Goal: Task Accomplishment & Management: Manage account settings

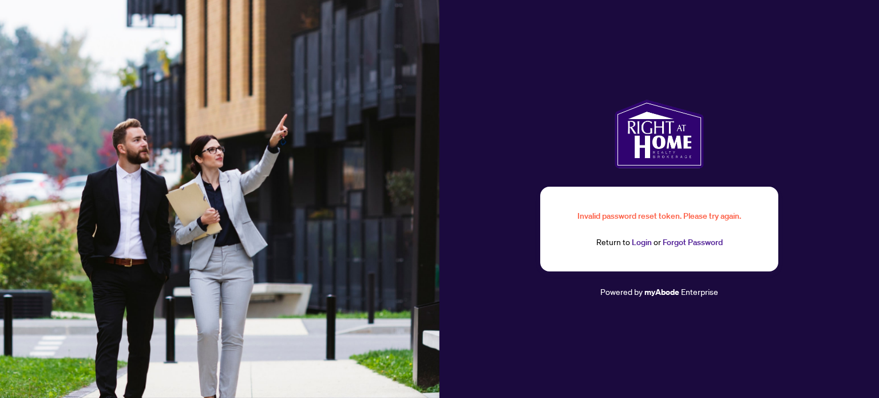
click at [639, 242] on link "Login" at bounding box center [642, 242] width 20 height 10
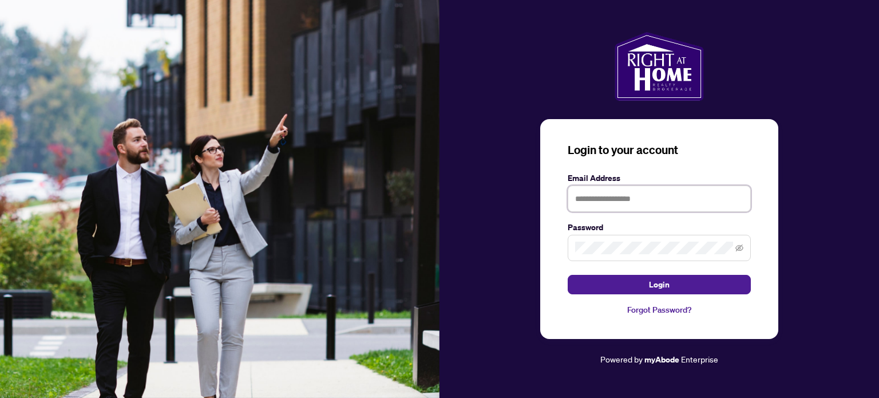
type input "**********"
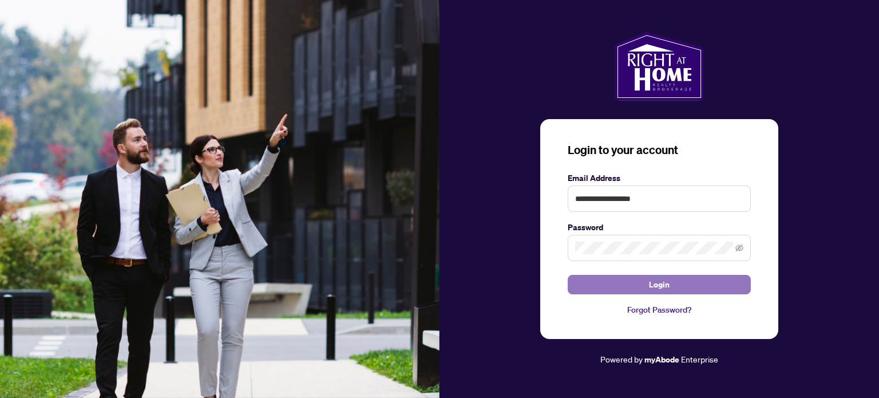
click at [632, 287] on button "Login" at bounding box center [659, 284] width 183 height 19
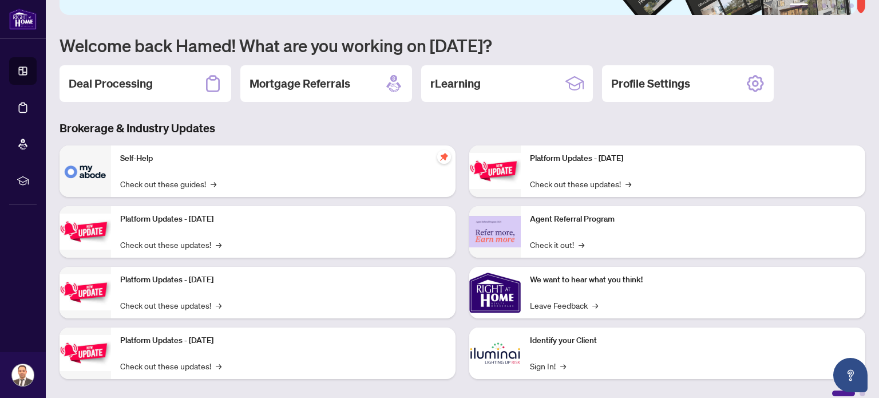
scroll to position [96, 0]
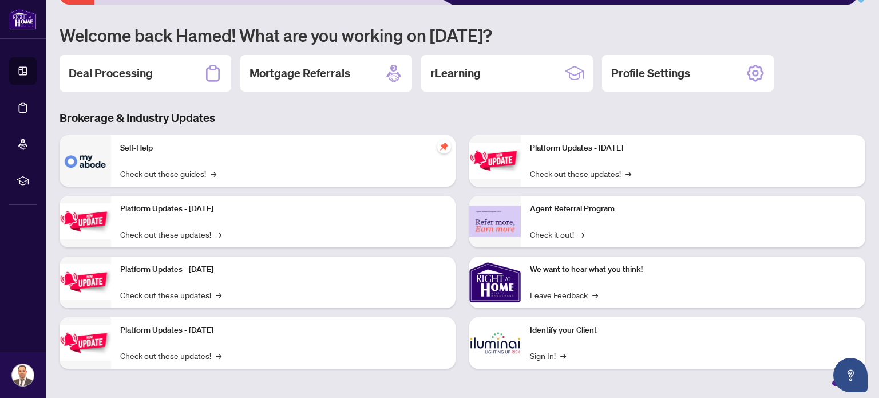
click at [504, 276] on img at bounding box center [495, 282] width 52 height 52
click at [565, 266] on p "We want to hear what you think!" at bounding box center [693, 269] width 326 height 13
click at [489, 301] on img at bounding box center [495, 282] width 52 height 52
click at [497, 286] on img at bounding box center [495, 282] width 52 height 52
click at [551, 295] on link "Leave Feedback →" at bounding box center [564, 294] width 68 height 13
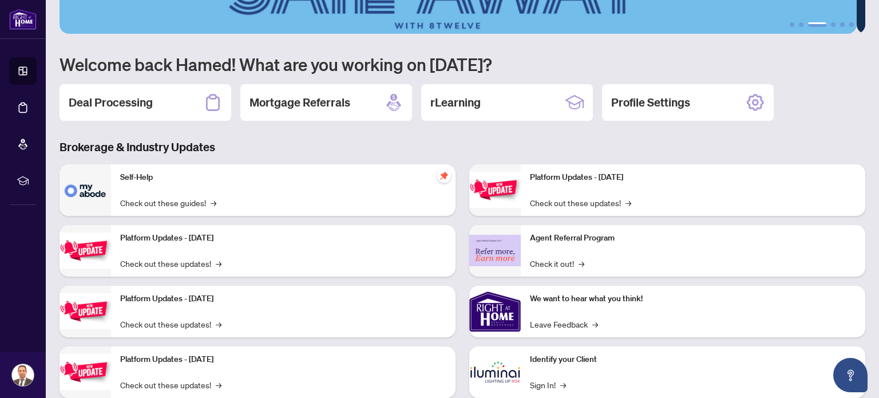
scroll to position [0, 0]
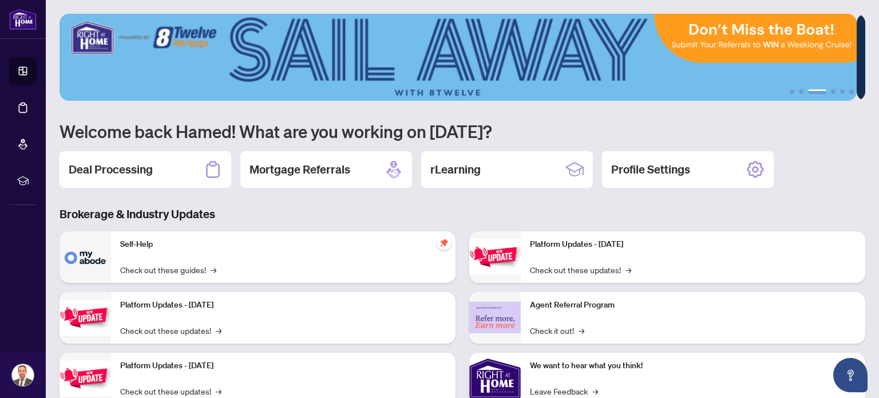
click at [88, 38] on img at bounding box center [458, 57] width 797 height 87
click at [662, 169] on h2 "Profile Settings" at bounding box center [650, 169] width 79 height 16
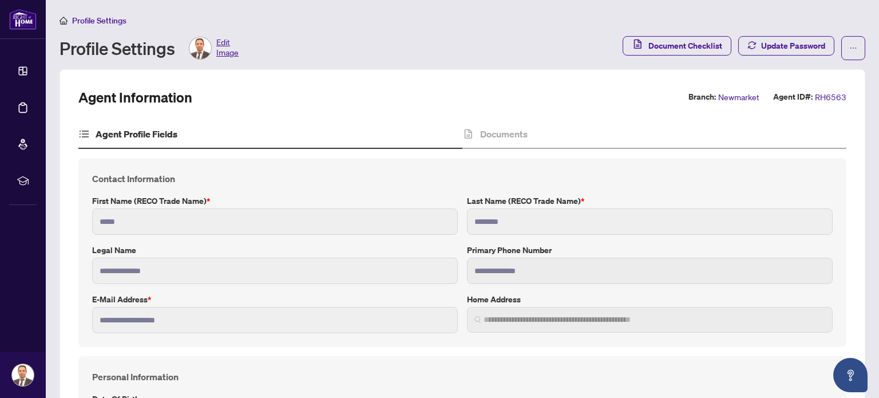
type input "**********"
type input "****"
type input "**********"
click at [107, 19] on span "Profile Settings" at bounding box center [99, 20] width 54 height 10
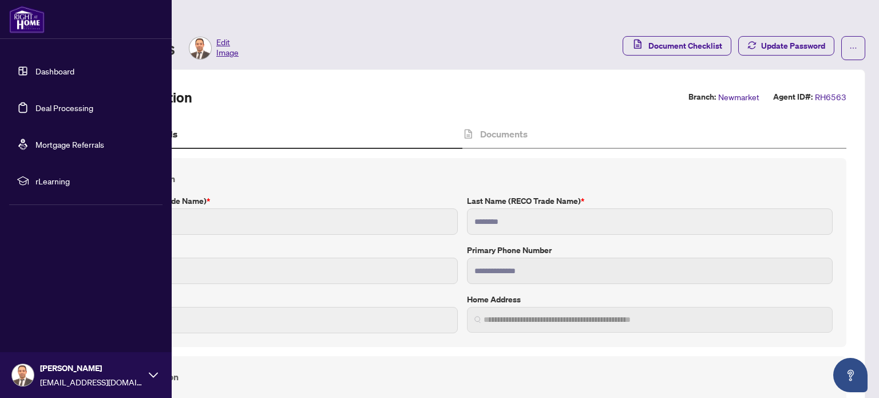
click at [57, 73] on link "Dashboard" at bounding box center [54, 71] width 39 height 10
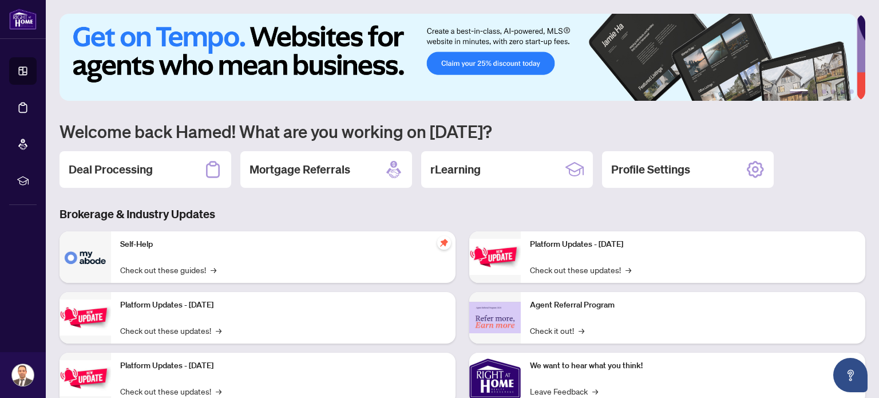
scroll to position [57, 0]
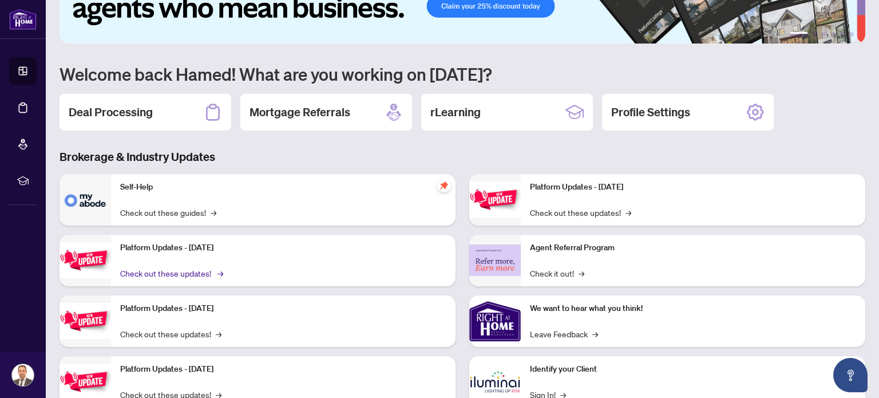
click at [128, 270] on link "Check out these updates! →" at bounding box center [170, 273] width 101 height 13
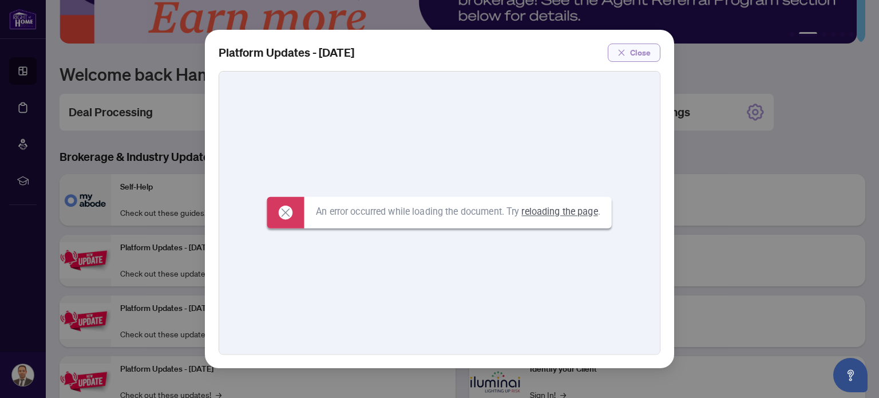
click at [630, 56] on span "Close" at bounding box center [640, 53] width 21 height 18
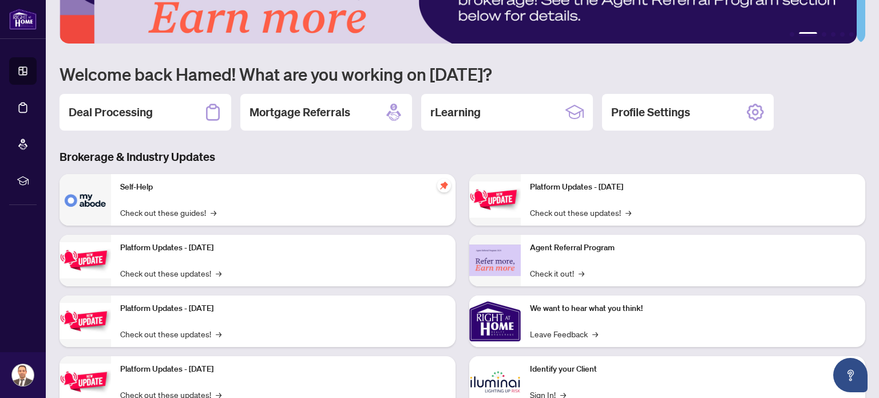
scroll to position [0, 0]
